Goal: Navigation & Orientation: Find specific page/section

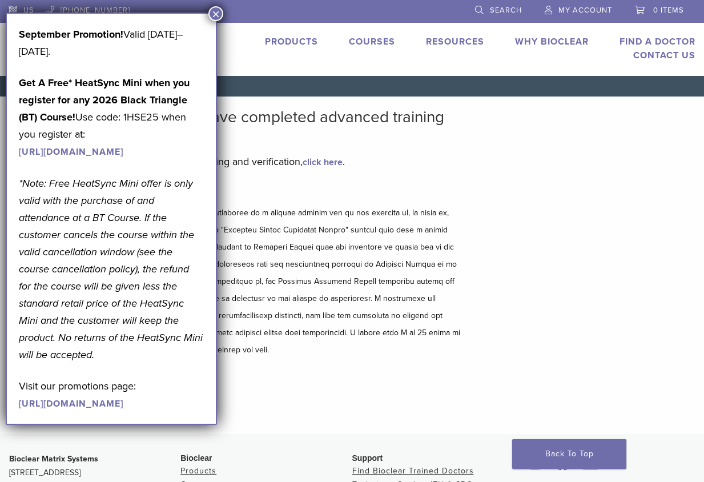
click at [213, 15] on button "×" at bounding box center [215, 13] width 15 height 15
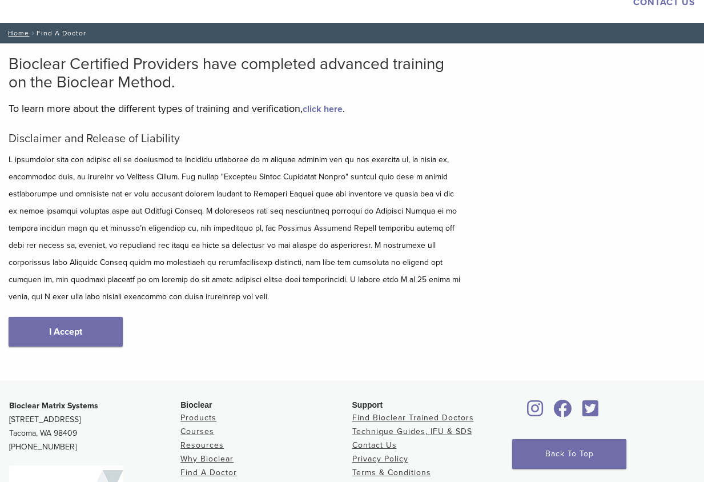
scroll to position [61, 0]
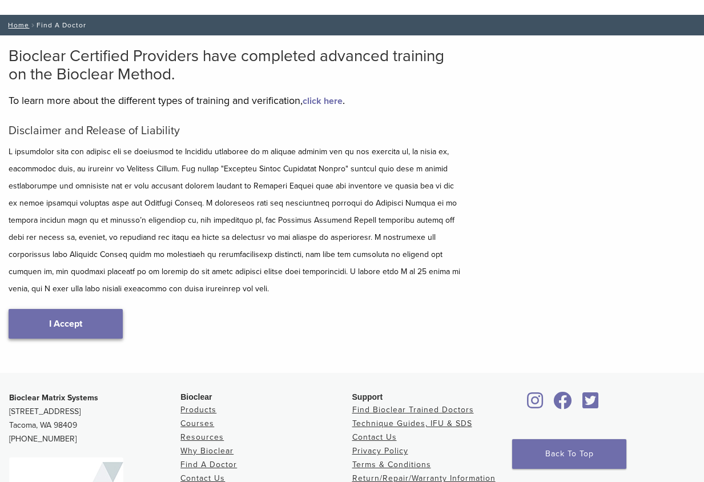
click at [70, 318] on link "I Accept" at bounding box center [66, 324] width 114 height 30
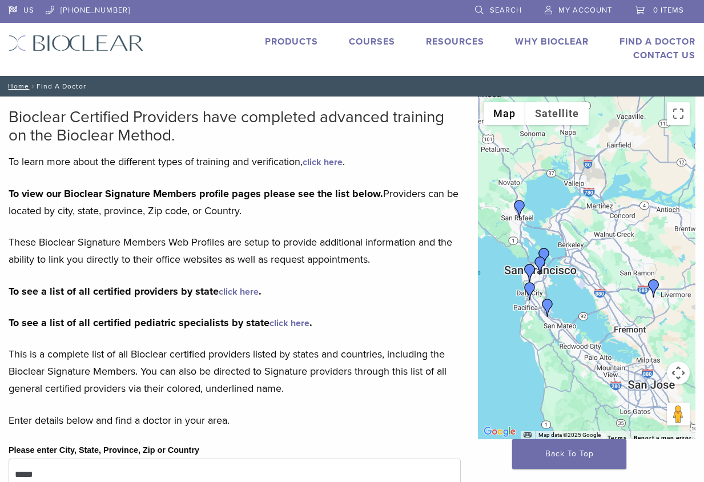
click at [515, 263] on div at bounding box center [586, 267] width 217 height 342
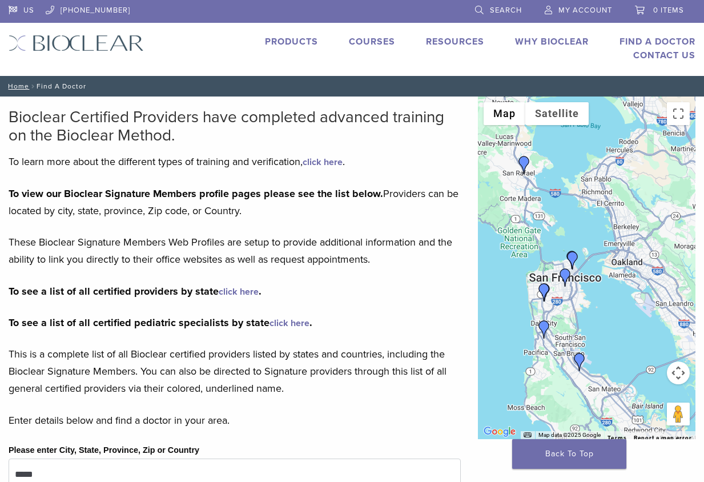
click at [547, 271] on div at bounding box center [586, 267] width 217 height 342
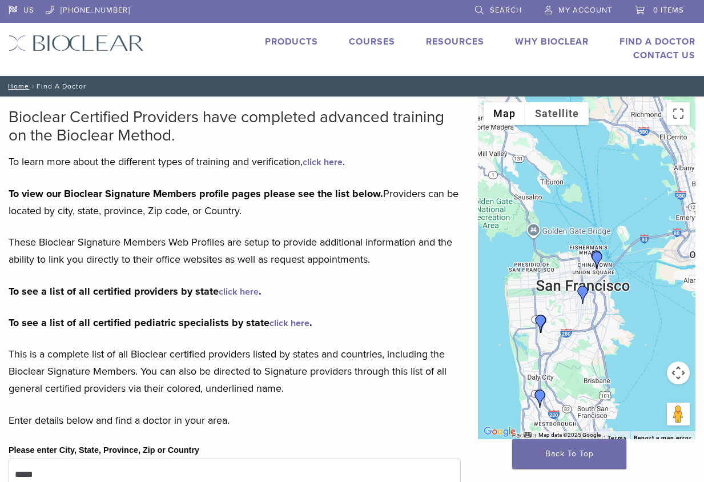
click at [555, 275] on div at bounding box center [586, 267] width 217 height 342
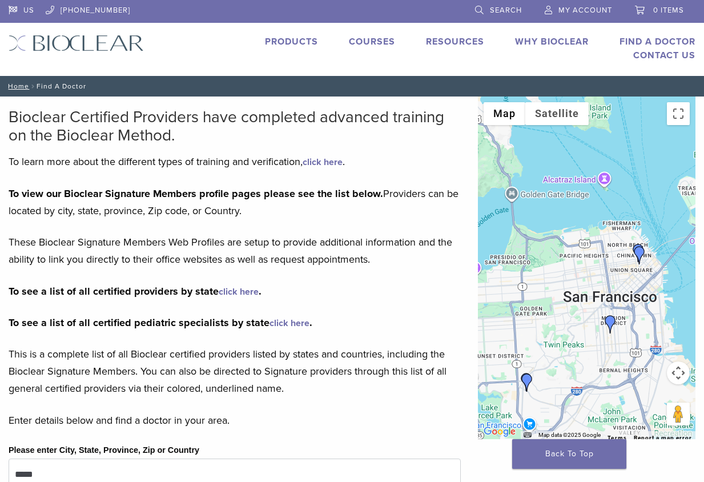
click at [609, 325] on img "Dr. Edward Orson" at bounding box center [610, 324] width 18 height 18
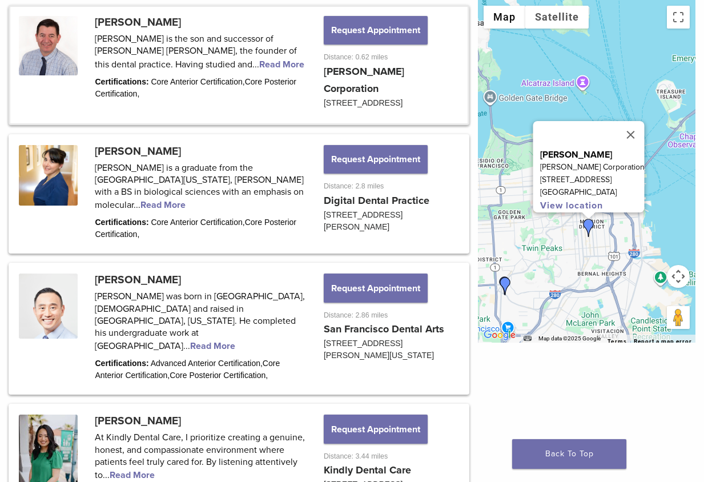
scroll to position [638, 0]
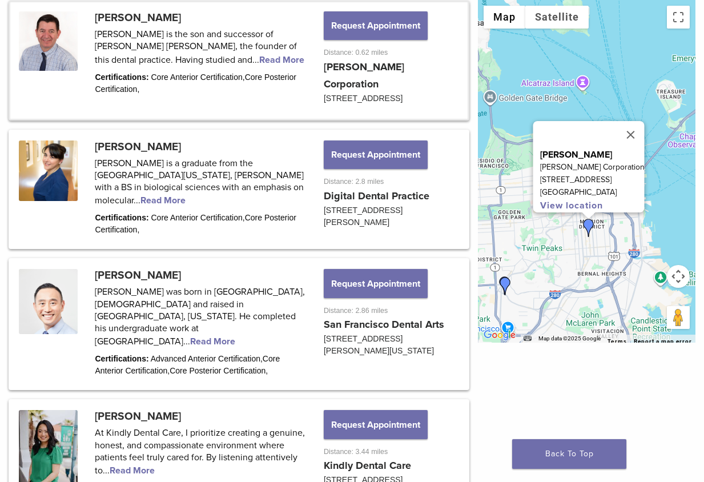
click at [503, 284] on img "Li Jia Sheng" at bounding box center [505, 286] width 18 height 18
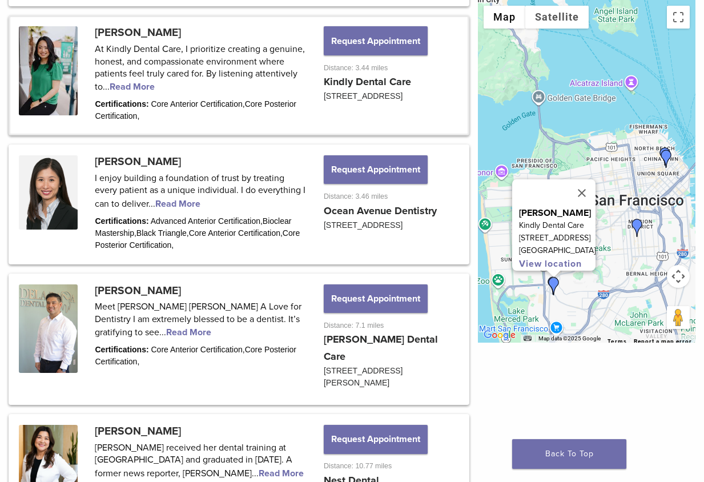
scroll to position [1025, 0]
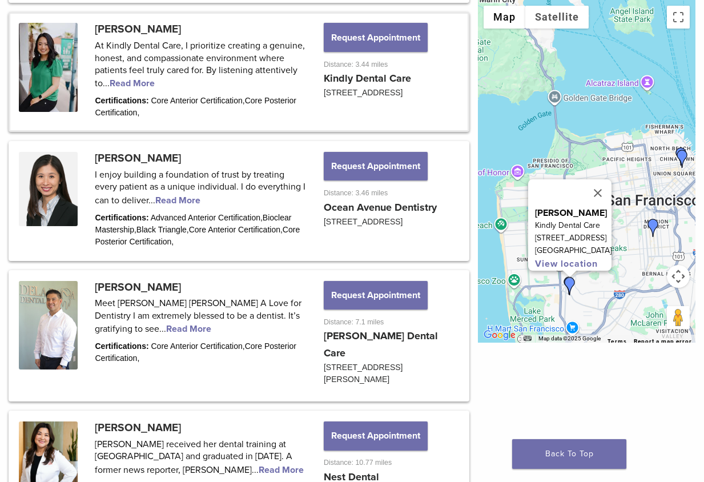
click at [680, 155] on img "Dr. Maryam Tabor" at bounding box center [682, 159] width 18 height 18
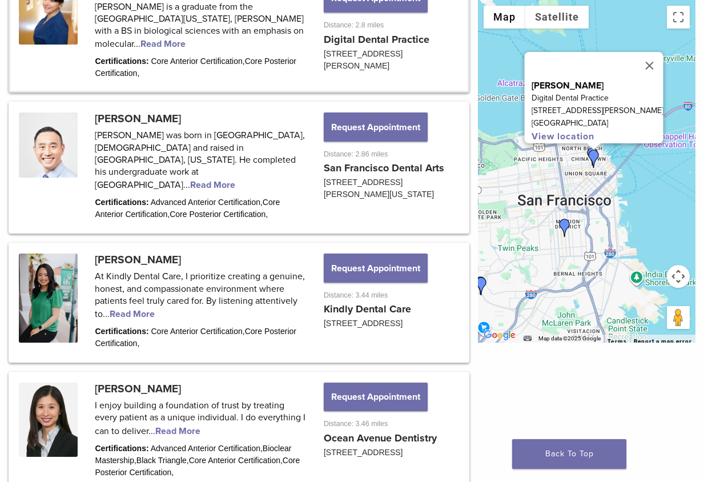
scroll to position [778, 0]
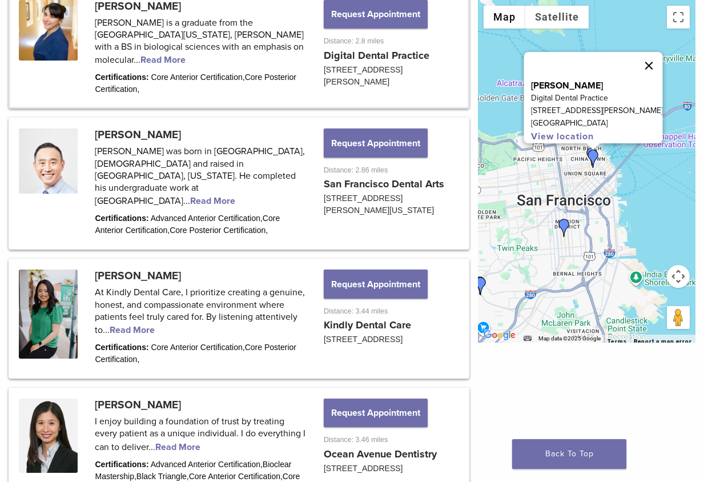
click at [644, 61] on button "Close" at bounding box center [648, 65] width 27 height 27
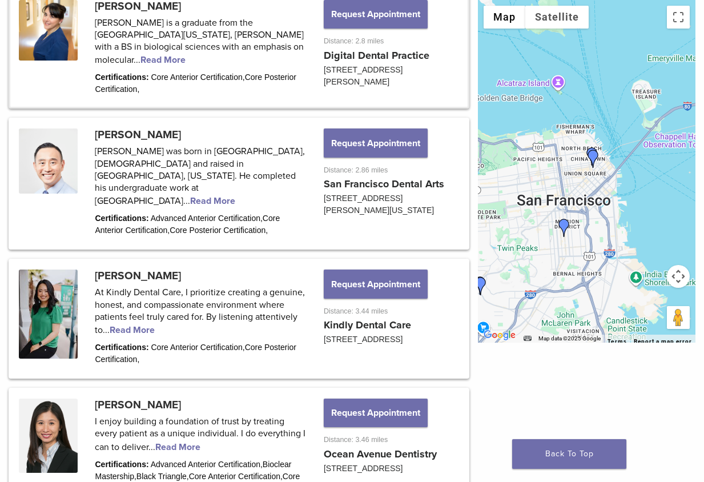
click at [575, 163] on div "To navigate, press the arrow keys." at bounding box center [586, 171] width 217 height 342
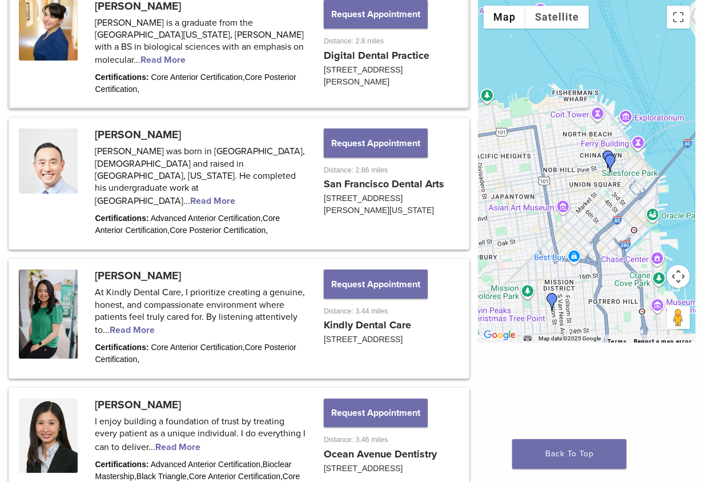
click at [589, 170] on div at bounding box center [586, 171] width 217 height 342
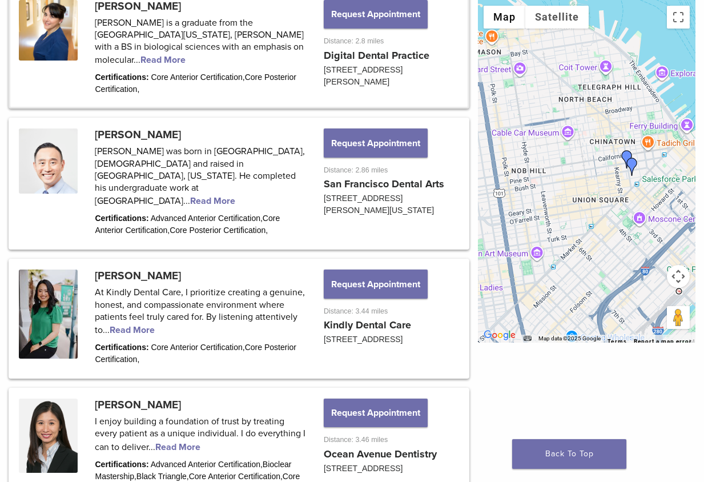
click at [624, 158] on img "Dr. Maryam Tabor" at bounding box center [632, 167] width 18 height 18
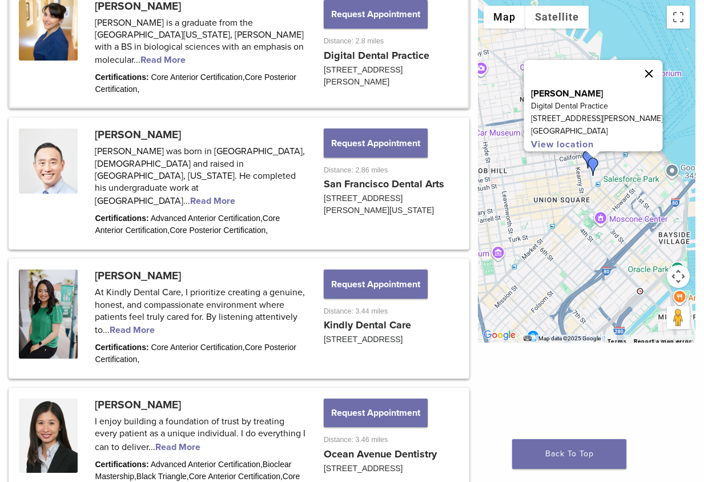
click at [651, 66] on button "Close" at bounding box center [648, 73] width 27 height 27
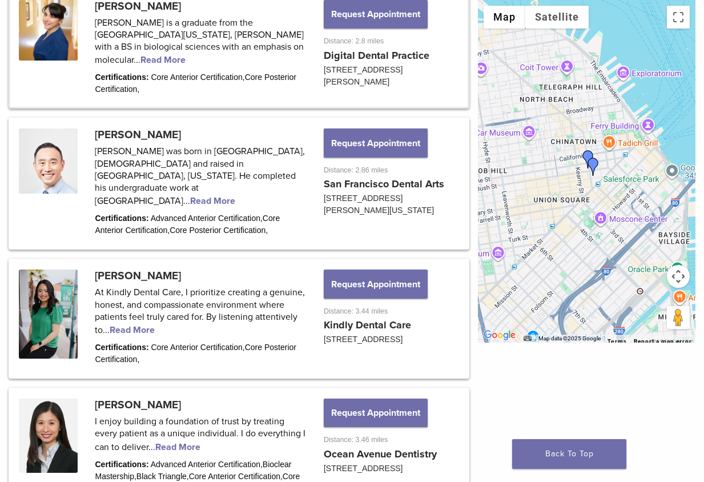
click at [584, 152] on img "Dr. Stanley Siu" at bounding box center [588, 159] width 18 height 18
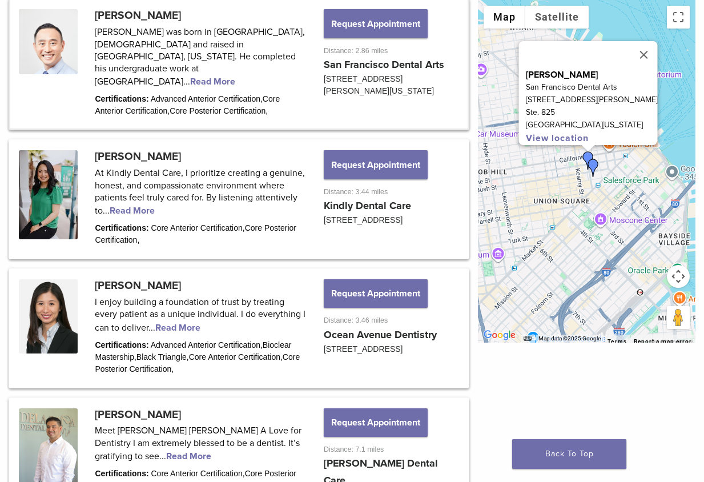
scroll to position [901, 0]
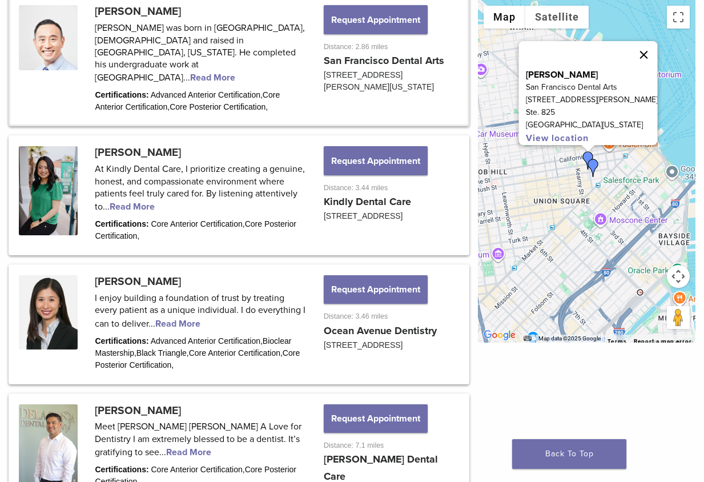
click at [634, 51] on button "Close" at bounding box center [643, 54] width 27 height 27
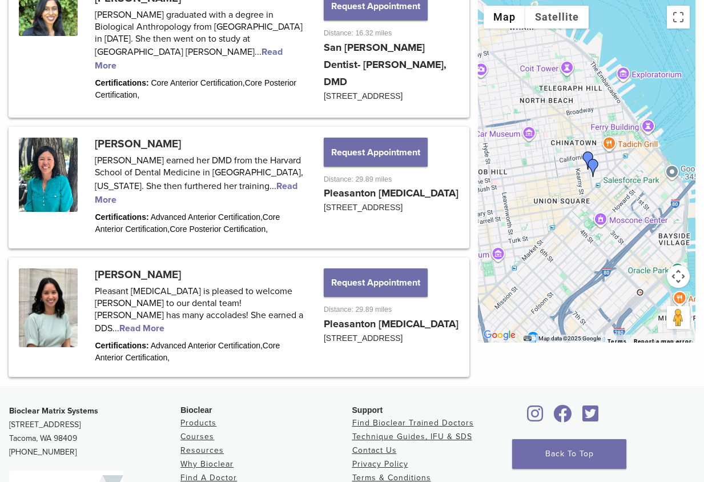
scroll to position [1571, 0]
